Goal: Information Seeking & Learning: Compare options

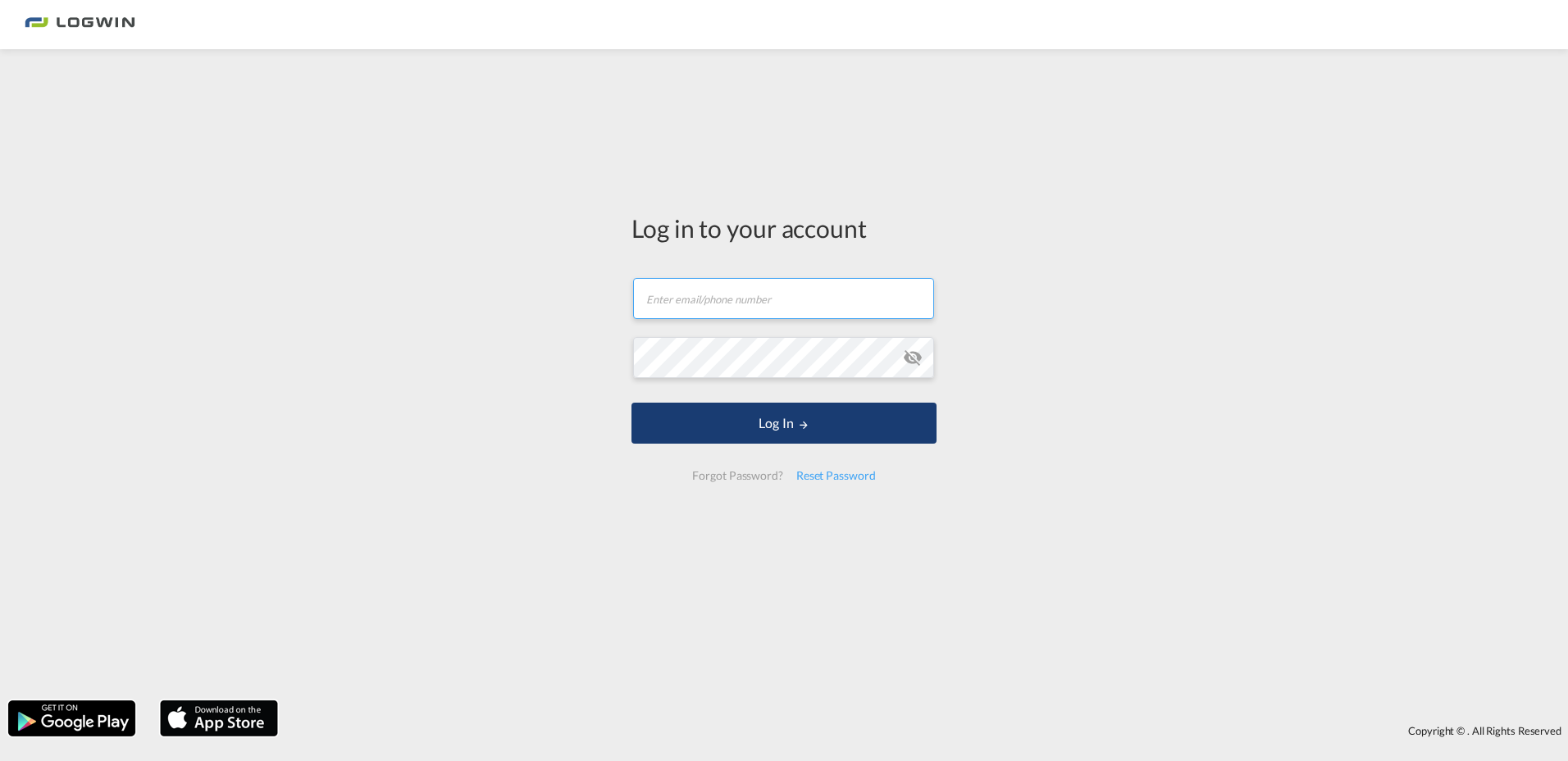
type input "[PERSON_NAME][EMAIL_ADDRESS][PERSON_NAME][DOMAIN_NAME]"
click at [774, 419] on button "Log In" at bounding box center [783, 423] width 305 height 41
